Goal: Transaction & Acquisition: Purchase product/service

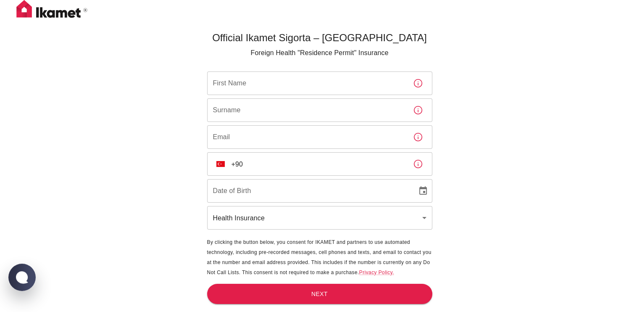
click at [289, 36] on h5 "Official Ikamet Sigorta – [GEOGRAPHIC_DATA]" at bounding box center [319, 37] width 225 height 13
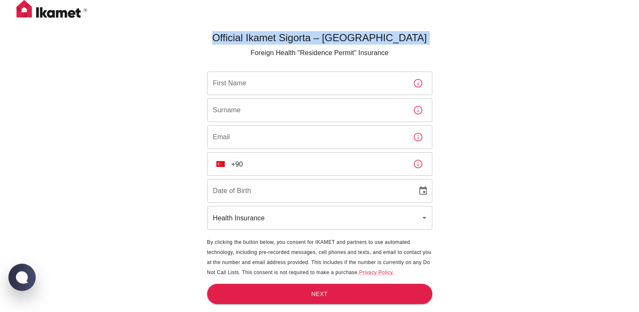
click at [289, 36] on h5 "Official Ikamet Sigorta – [GEOGRAPHIC_DATA]" at bounding box center [319, 37] width 225 height 13
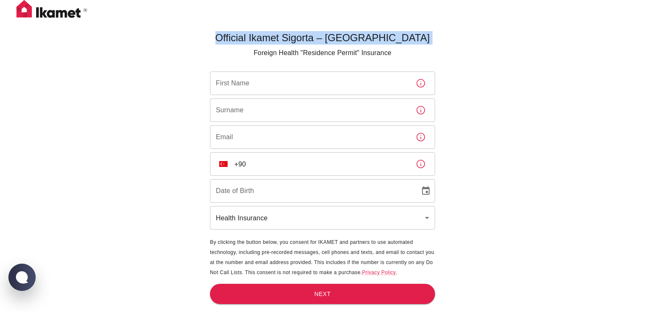
click at [262, 214] on body "Official Ikamet Sigorta – [DEMOGRAPHIC_DATA] Foreign Health "Residence Permit" …" at bounding box center [322, 169] width 645 height 339
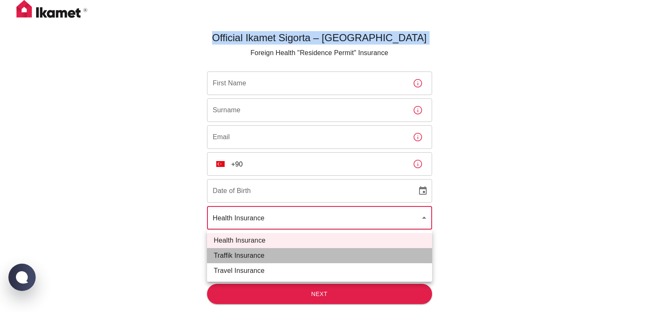
click at [252, 260] on li "Traffik Insurance" at bounding box center [319, 255] width 225 height 15
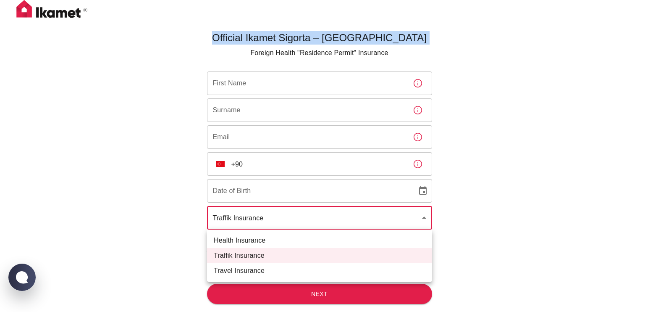
click at [266, 225] on body "Official Ikamet Sigorta – [DEMOGRAPHIC_DATA] Foreign Health "Residence Permit" …" at bounding box center [322, 169] width 645 height 339
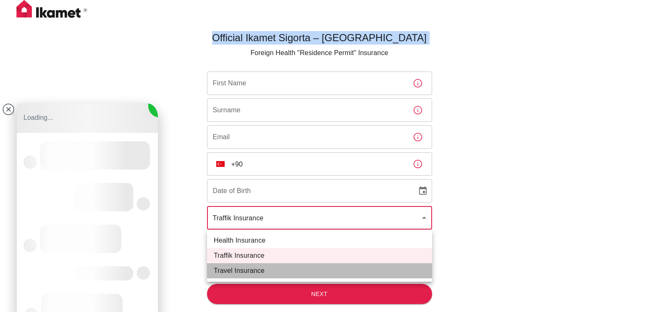
click at [260, 268] on li "Travel Insurance" at bounding box center [319, 270] width 225 height 15
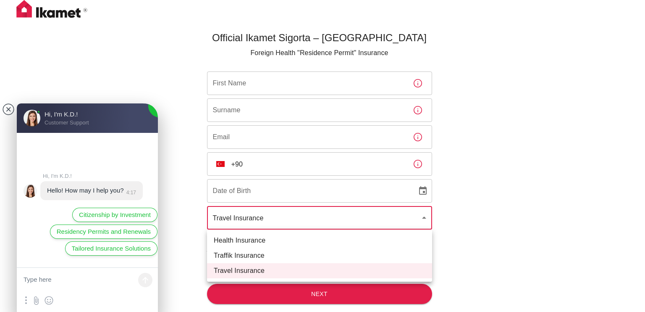
click at [271, 223] on body "Official Ikamet Sigorta – [DEMOGRAPHIC_DATA] Foreign Health "Residence Permit" …" at bounding box center [322, 169] width 645 height 339
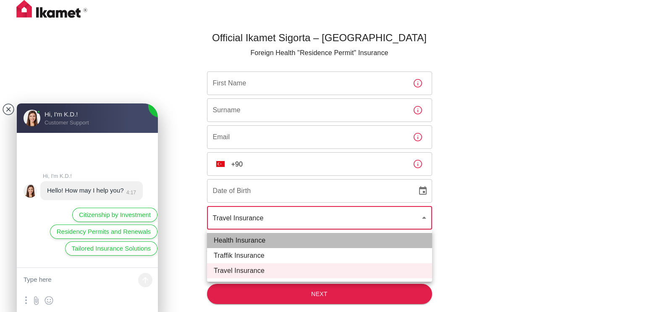
click at [265, 242] on li "Health Insurance" at bounding box center [319, 240] width 225 height 15
type input "health"
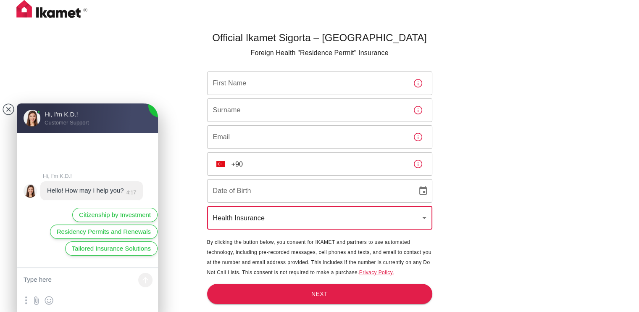
click at [158, 63] on div "Official Ikamet Sigorta – [DEMOGRAPHIC_DATA] Foreign Health "Residence Permit" …" at bounding box center [319, 169] width 639 height 339
